Goal: Information Seeking & Learning: Learn about a topic

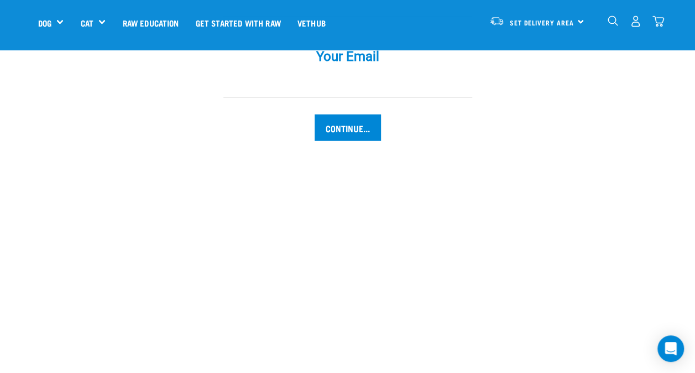
scroll to position [1216, 0]
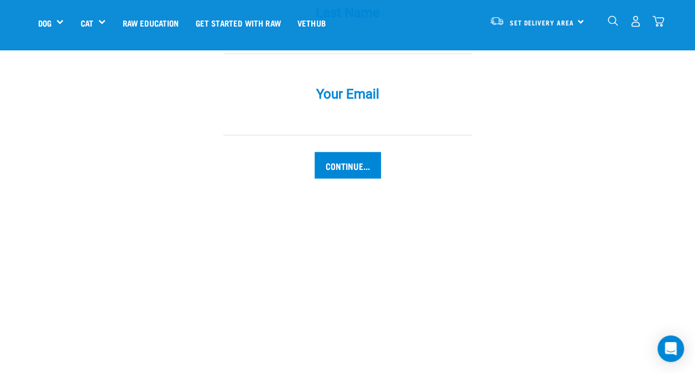
click at [632, 22] on img "dropdown navigation" at bounding box center [636, 21] width 12 height 12
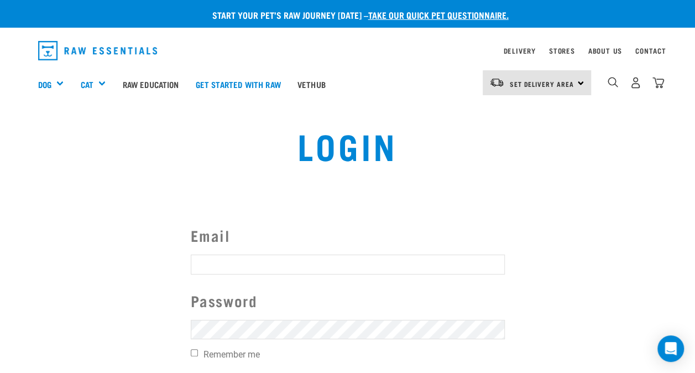
click at [571, 93] on div "Set Delivery Area North Island South Island" at bounding box center [537, 82] width 108 height 25
click at [156, 120] on div "Login" at bounding box center [348, 153] width 454 height 71
click at [322, 85] on link "Vethub" at bounding box center [311, 84] width 45 height 44
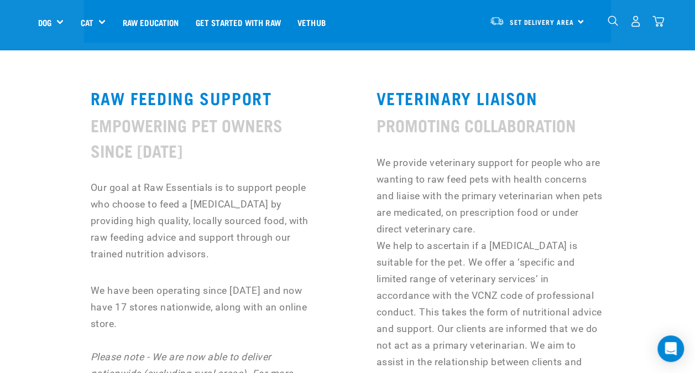
scroll to position [387, 0]
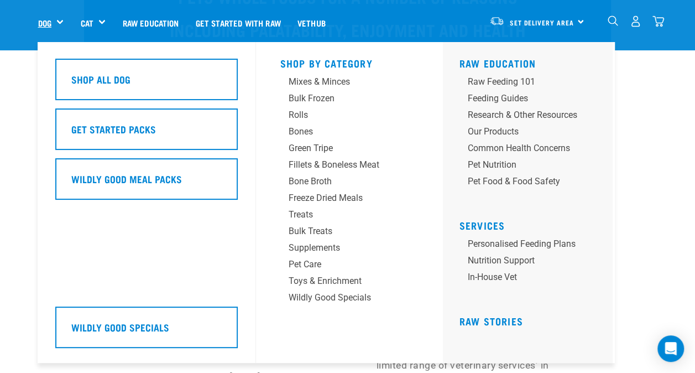
click at [46, 28] on link "Dog" at bounding box center [44, 23] width 13 height 13
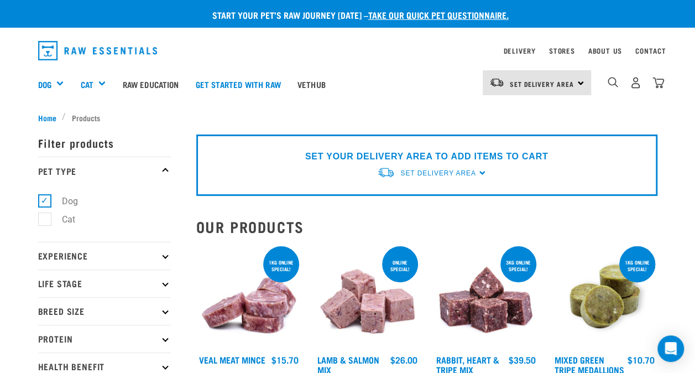
click at [71, 54] on img "dropdown navigation" at bounding box center [97, 50] width 119 height 19
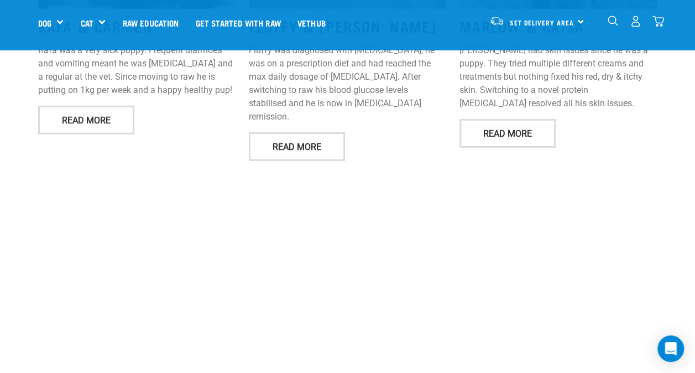
scroll to position [1489, 0]
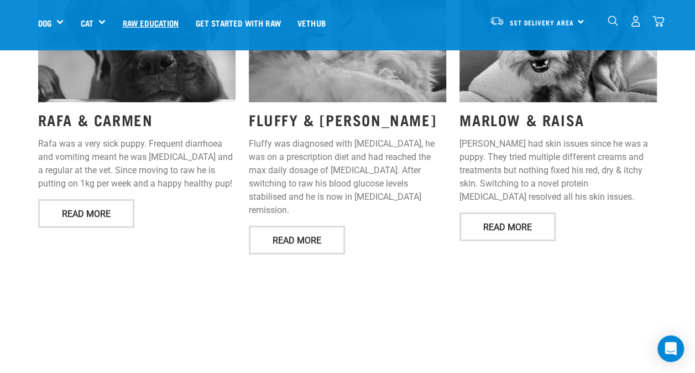
click at [135, 23] on link "Raw Education" at bounding box center [150, 23] width 73 height 44
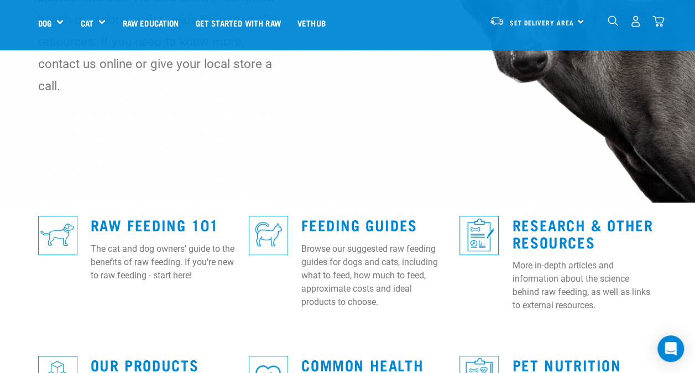
scroll to position [221, 0]
